Goal: Transaction & Acquisition: Book appointment/travel/reservation

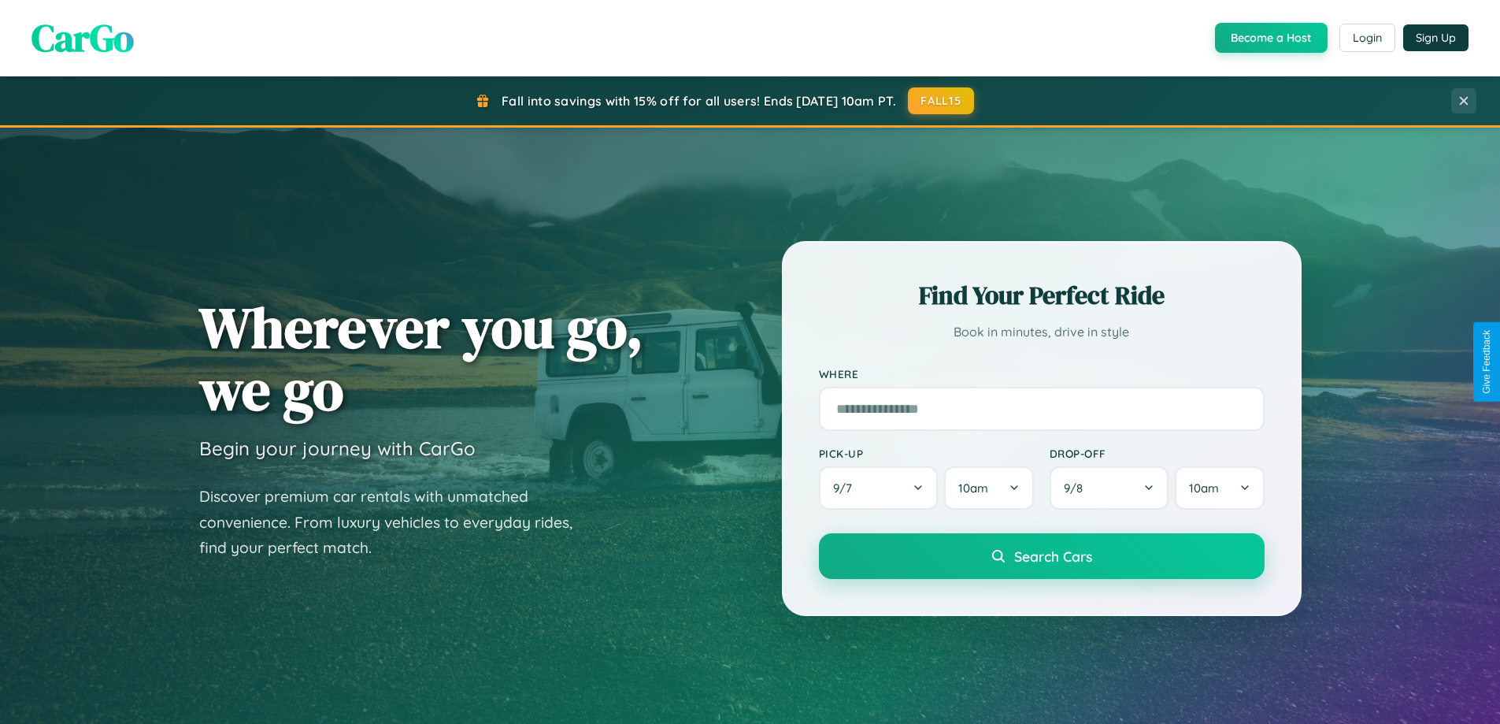
scroll to position [3031, 0]
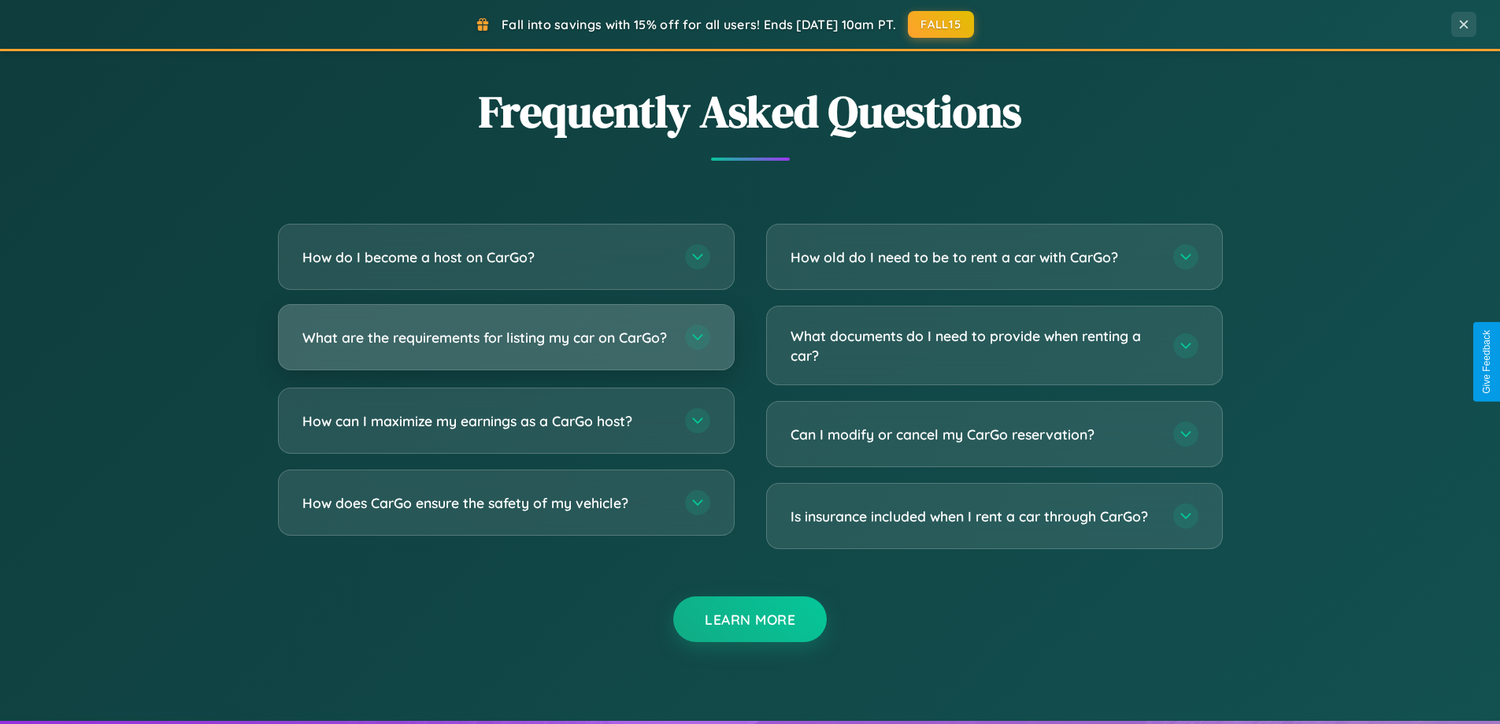
click at [506, 344] on h3 "What are the requirements for listing my car on CarGo?" at bounding box center [485, 338] width 367 height 20
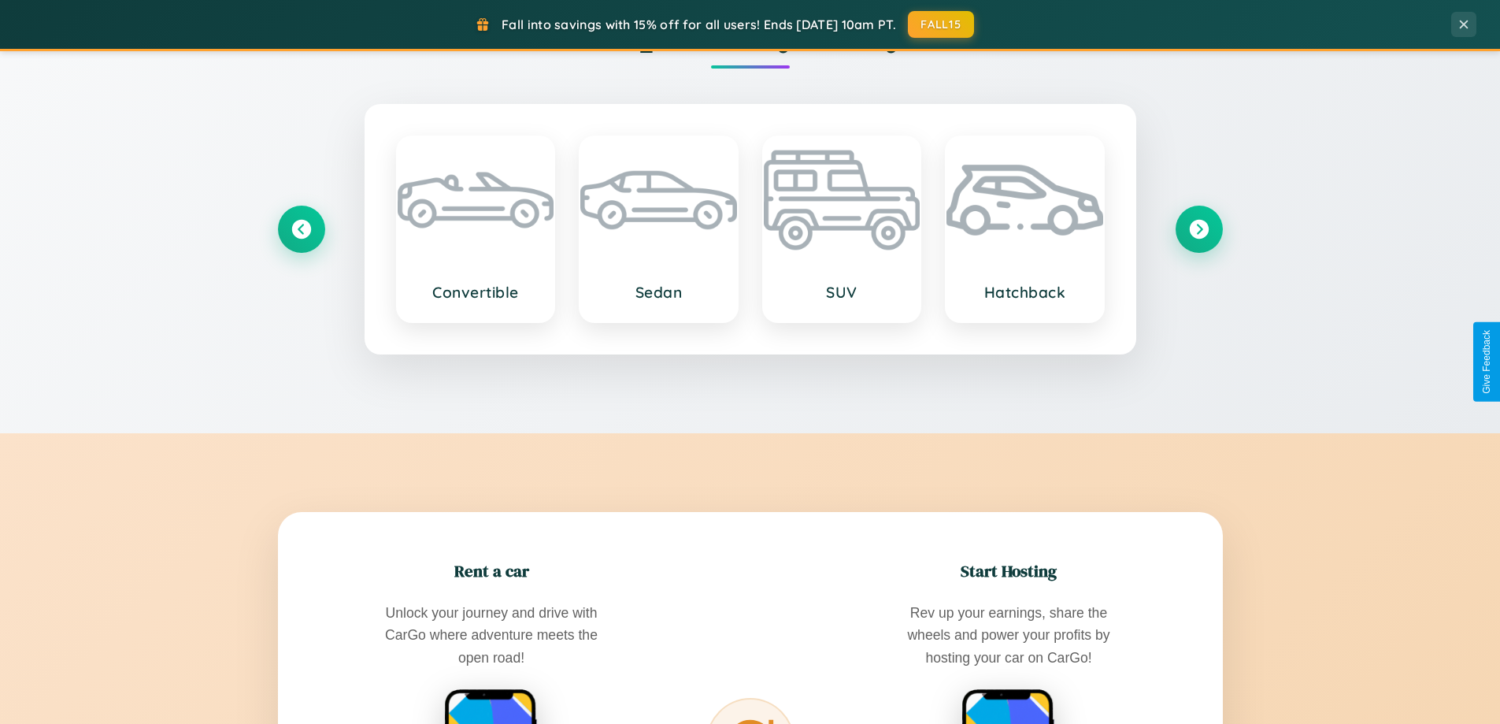
scroll to position [1084, 0]
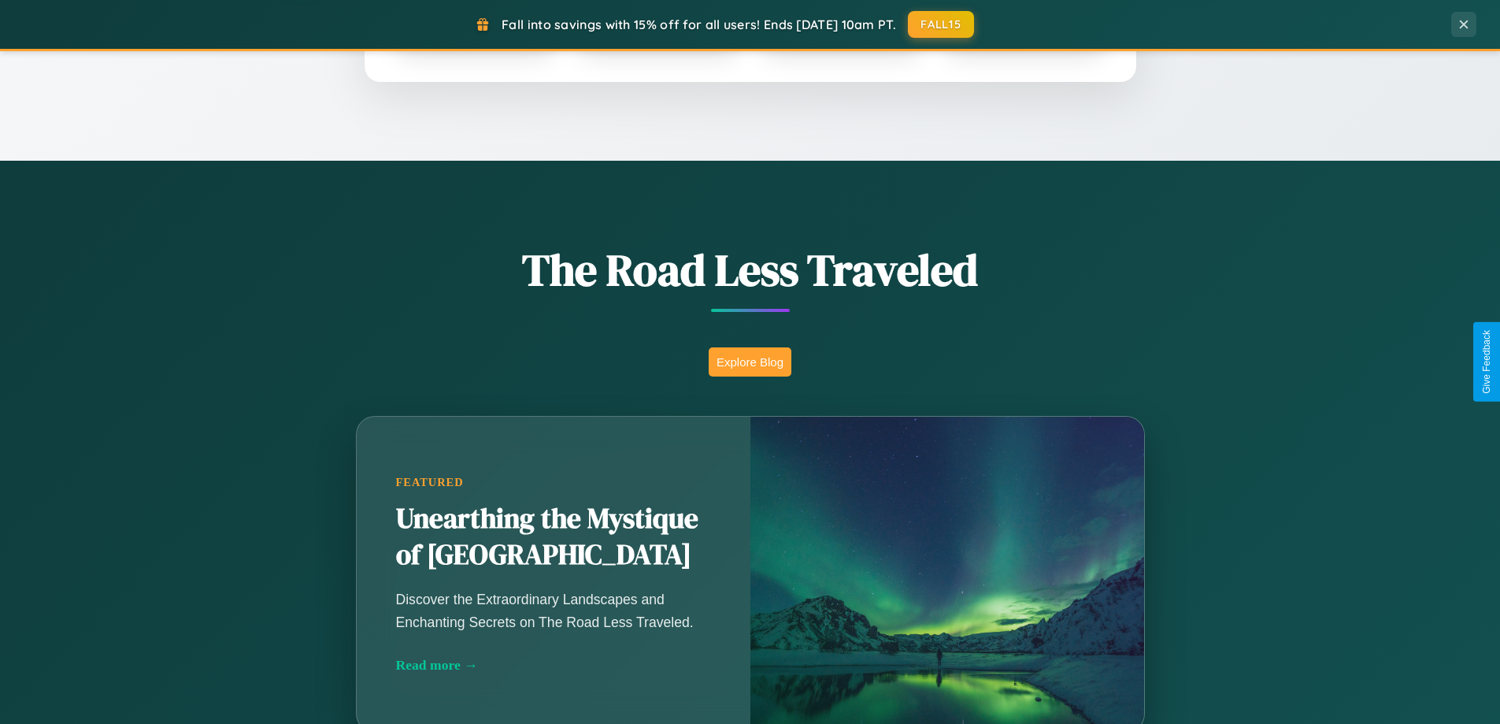
click at [750, 362] on button "Explore Blog" at bounding box center [750, 361] width 83 height 29
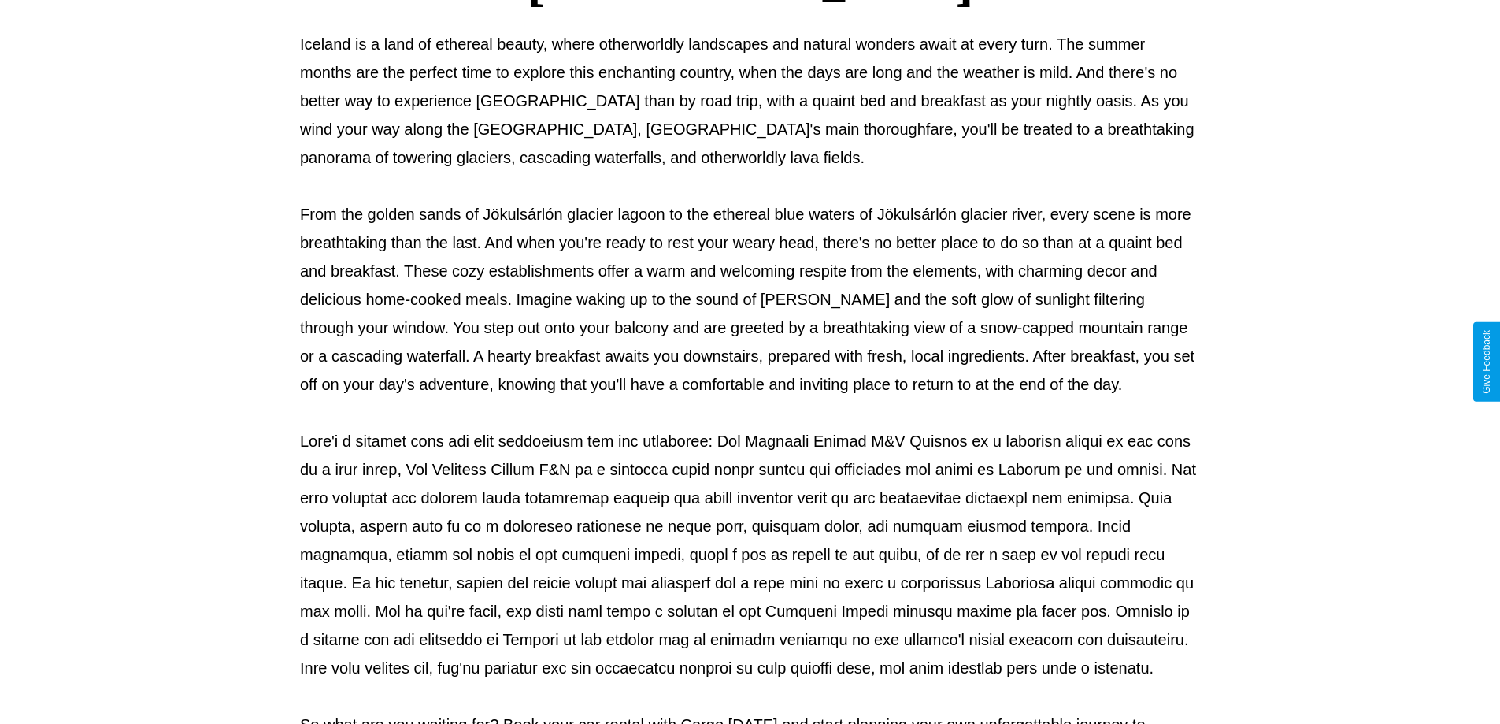
scroll to position [510, 0]
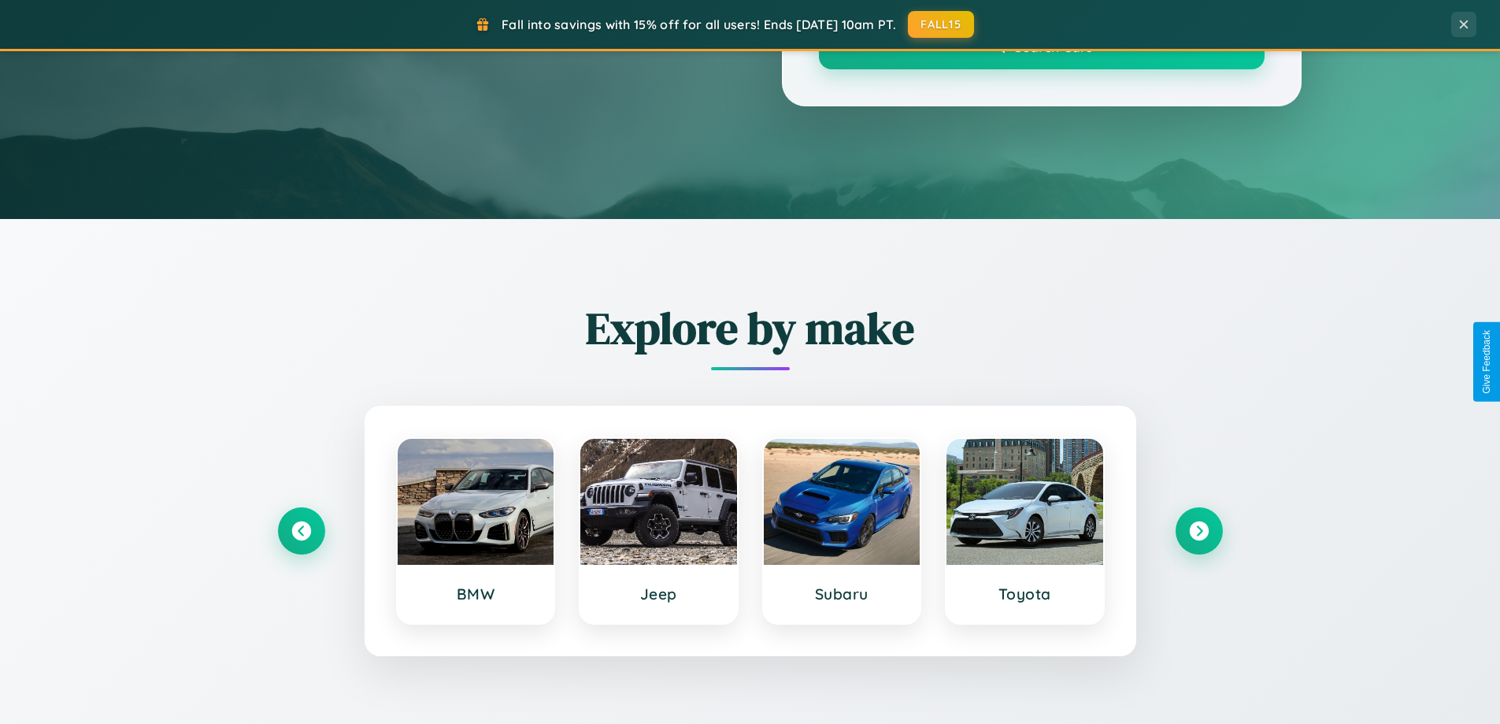
scroll to position [1084, 0]
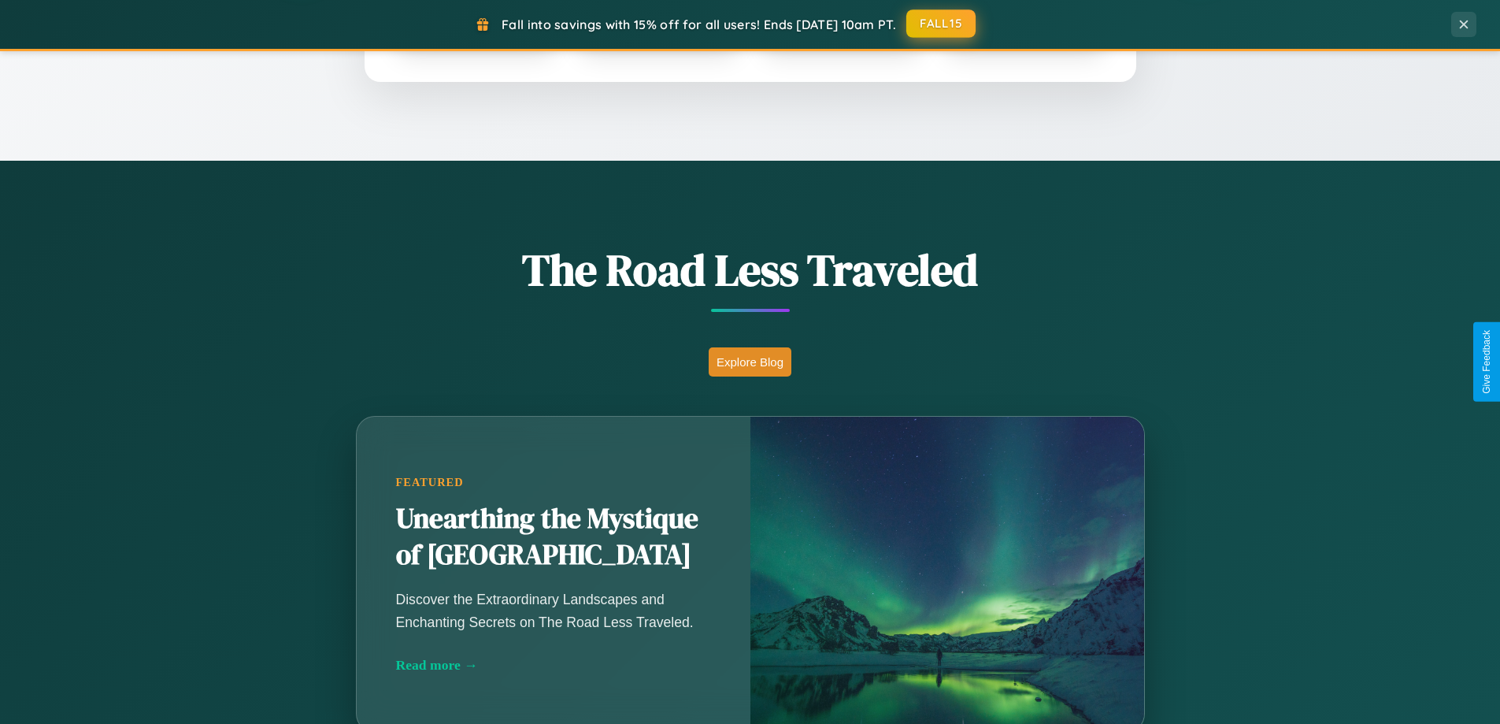
click at [942, 24] on button "FALL15" at bounding box center [941, 23] width 69 height 28
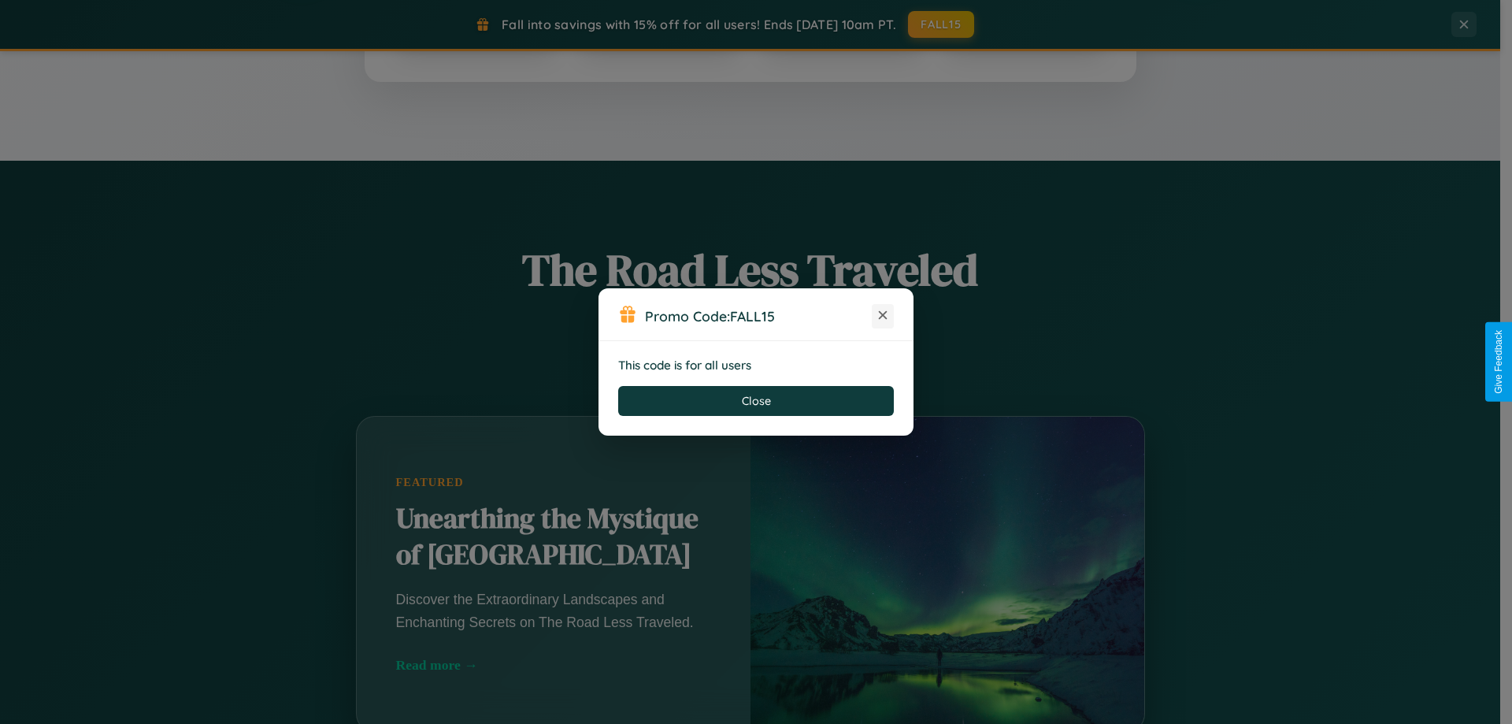
click at [883, 316] on icon at bounding box center [883, 315] width 16 height 16
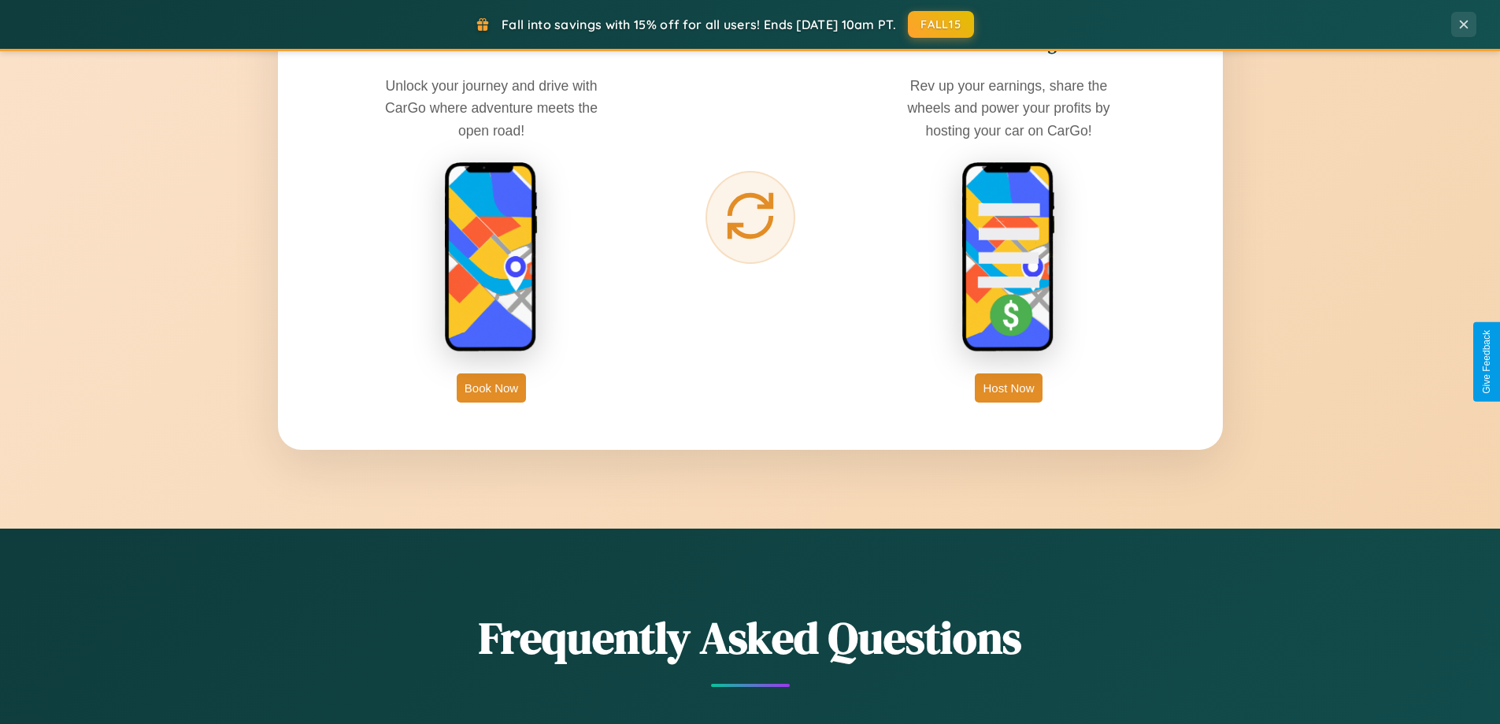
scroll to position [2531, 0]
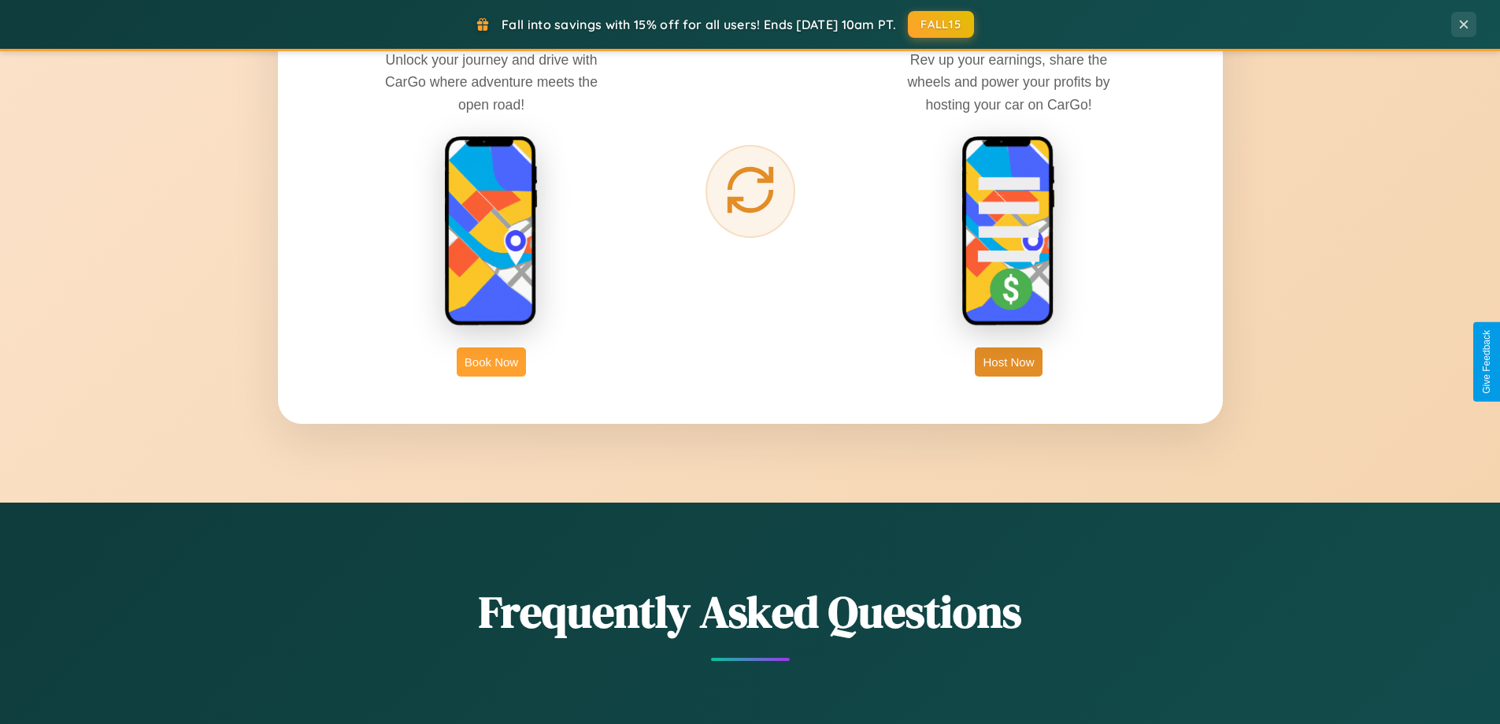
click at [491, 362] on button "Book Now" at bounding box center [491, 361] width 69 height 29
